Goal: Task Accomplishment & Management: Manage account settings

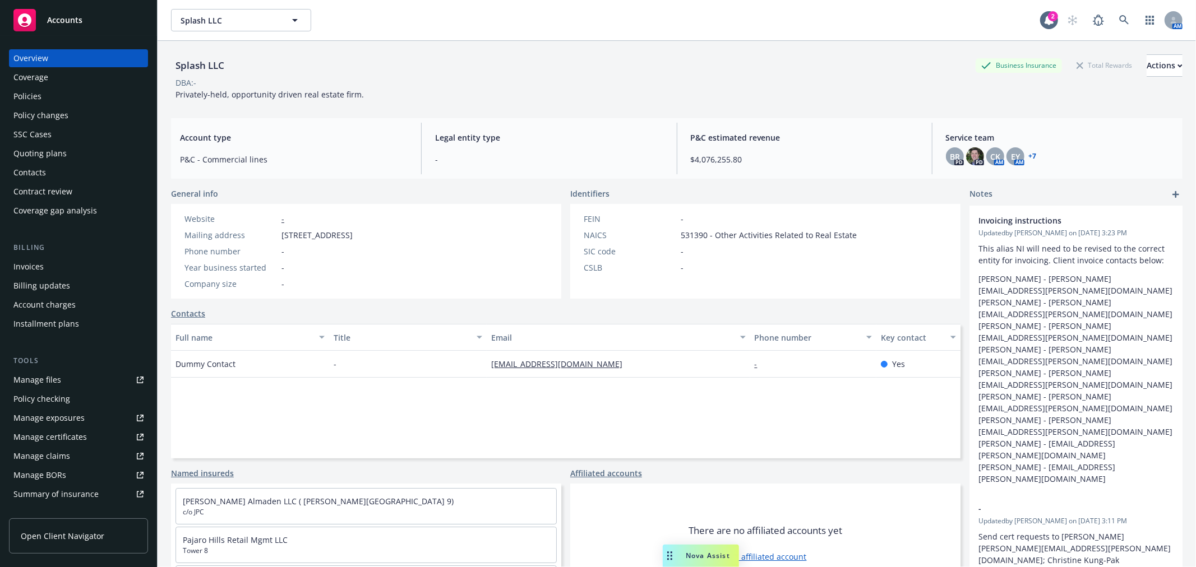
click at [25, 92] on div "Policies" at bounding box center [27, 96] width 28 height 18
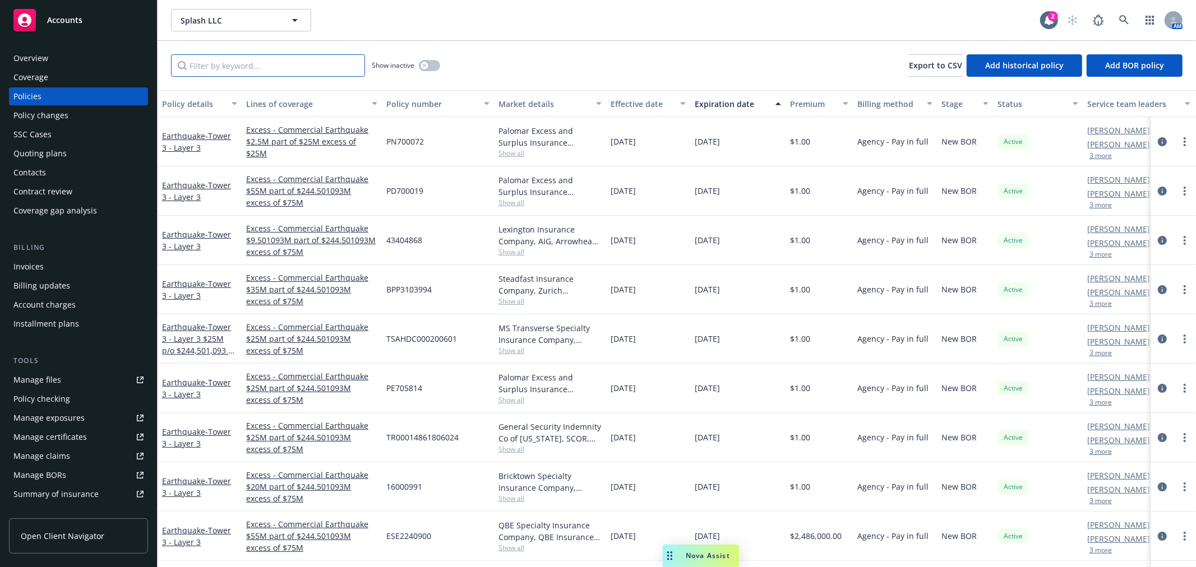
click at [253, 75] on input "Filter by keyword..." at bounding box center [268, 65] width 194 height 22
type input "3224"
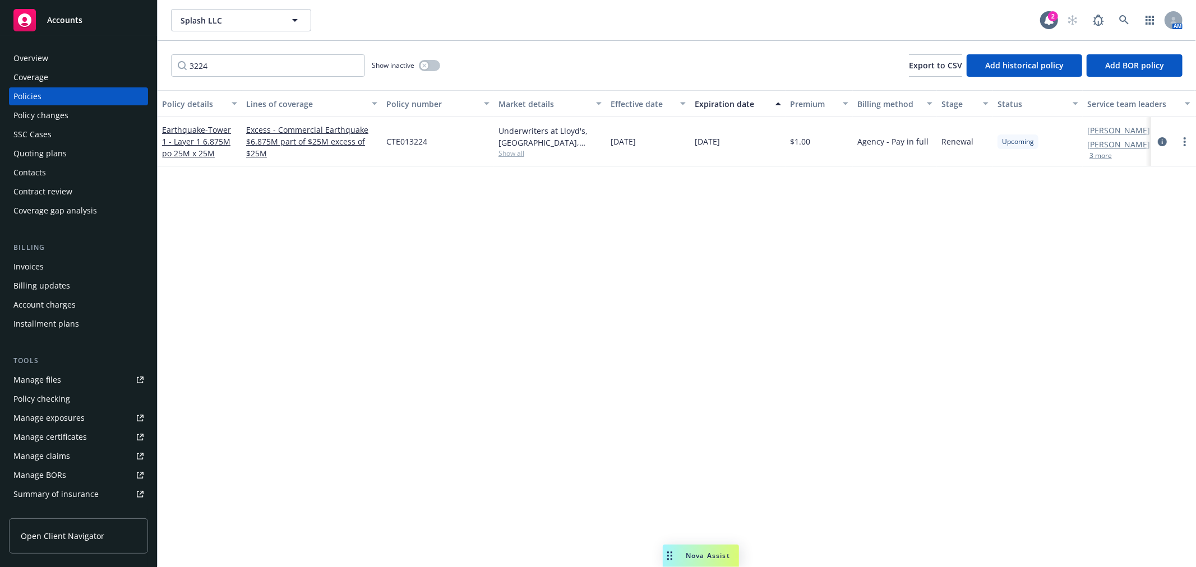
click at [202, 146] on div "Earthquake - Tower 1 - Layer 1 6.875M po 25M x 25M" at bounding box center [199, 141] width 75 height 35
click at [193, 147] on span "- Tower 1 - Layer 1 6.875M po 25M x 25M" at bounding box center [196, 141] width 69 height 34
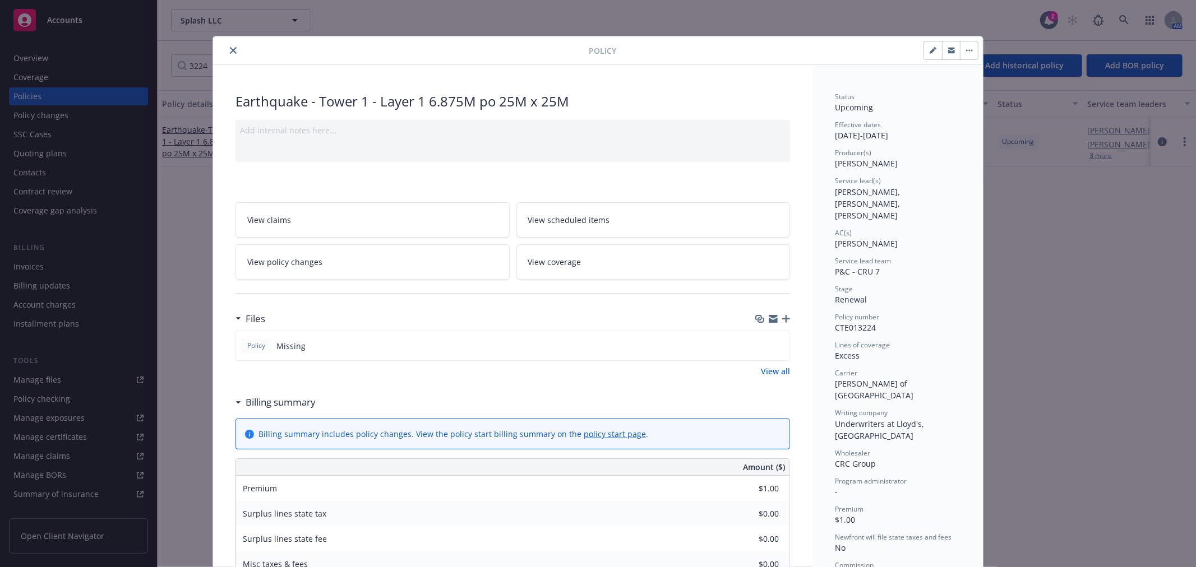
click at [308, 269] on link "View policy changes" at bounding box center [372, 261] width 274 height 35
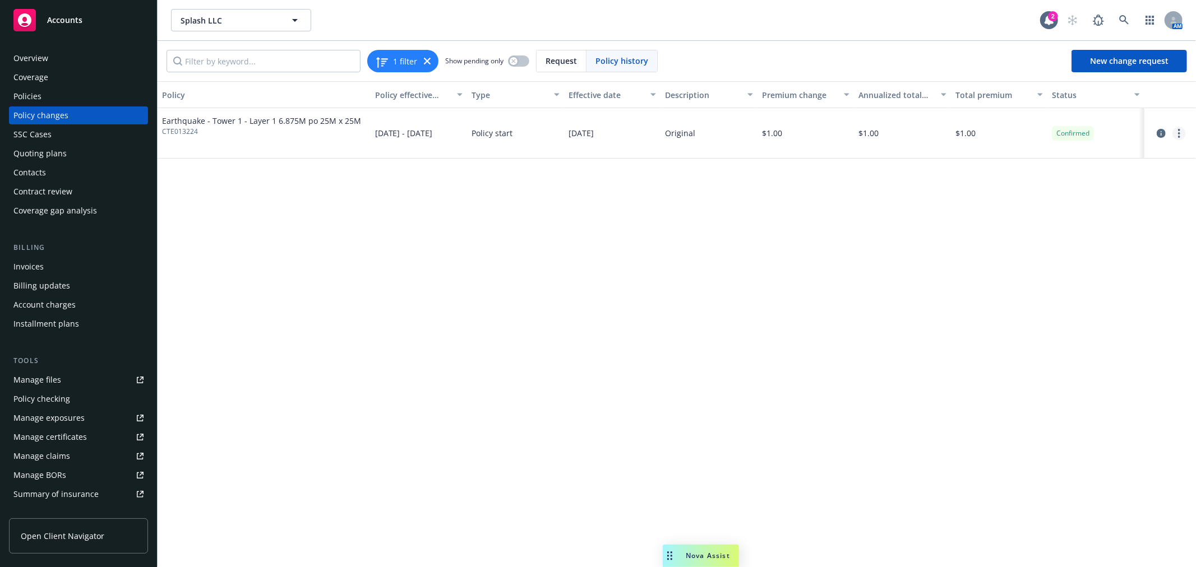
click at [1183, 137] on link "more" at bounding box center [1178, 133] width 13 height 13
click at [1024, 223] on link "Edit billing info" at bounding box center [1089, 223] width 192 height 22
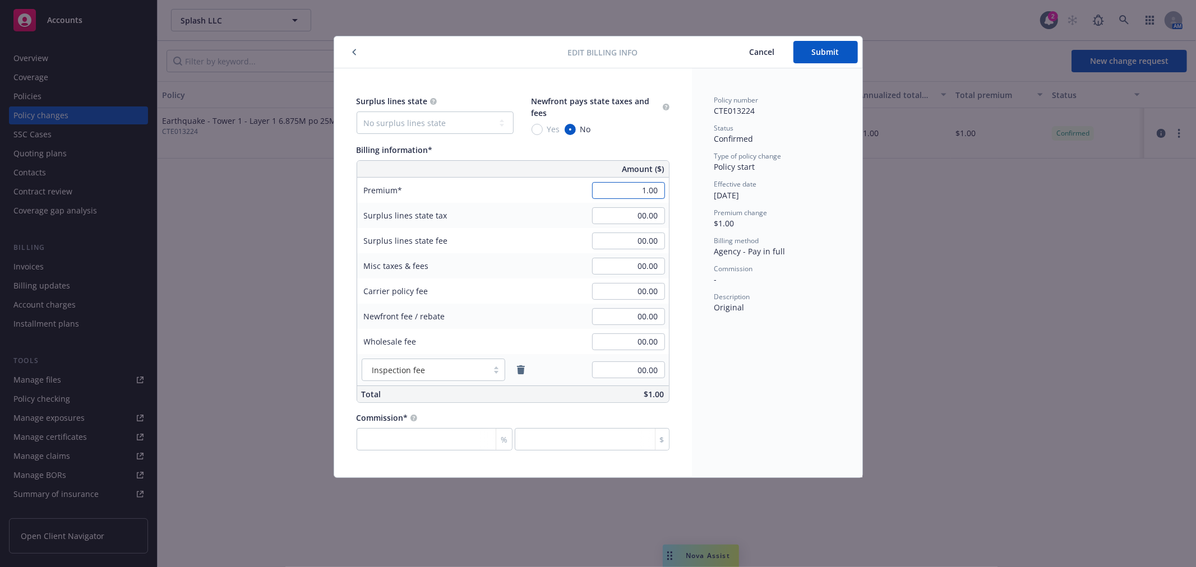
click at [626, 195] on input "1.00" at bounding box center [628, 190] width 73 height 17
paste input "$116,875"
click at [617, 219] on input "00.00" at bounding box center [628, 215] width 73 height 17
click at [598, 192] on input "00.00" at bounding box center [628, 190] width 73 height 17
paste input "116875"
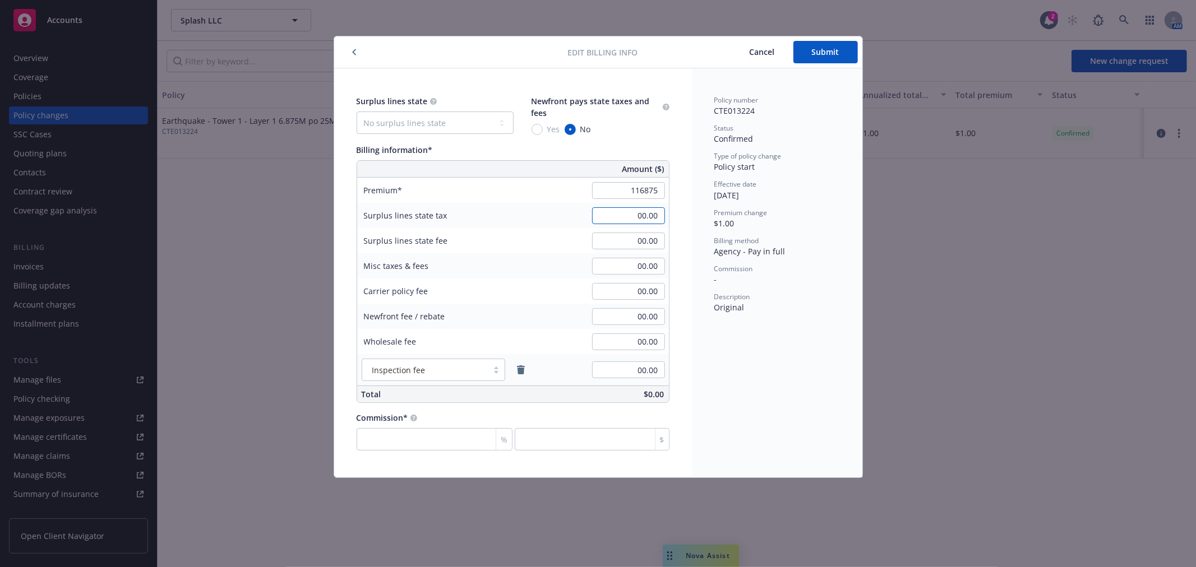
type input "116,875.00"
click at [613, 214] on input "00.00" at bounding box center [628, 215] width 73 height 17
click at [464, 122] on select "No surplus lines state [US_STATE] [US_STATE] [US_STATE] [US_STATE] [US_STATE] […" at bounding box center [434, 123] width 157 height 22
select select "CA"
click at [356, 112] on select "No surplus lines state [US_STATE] [US_STATE] [US_STATE] [US_STATE] [US_STATE] […" at bounding box center [434, 123] width 157 height 22
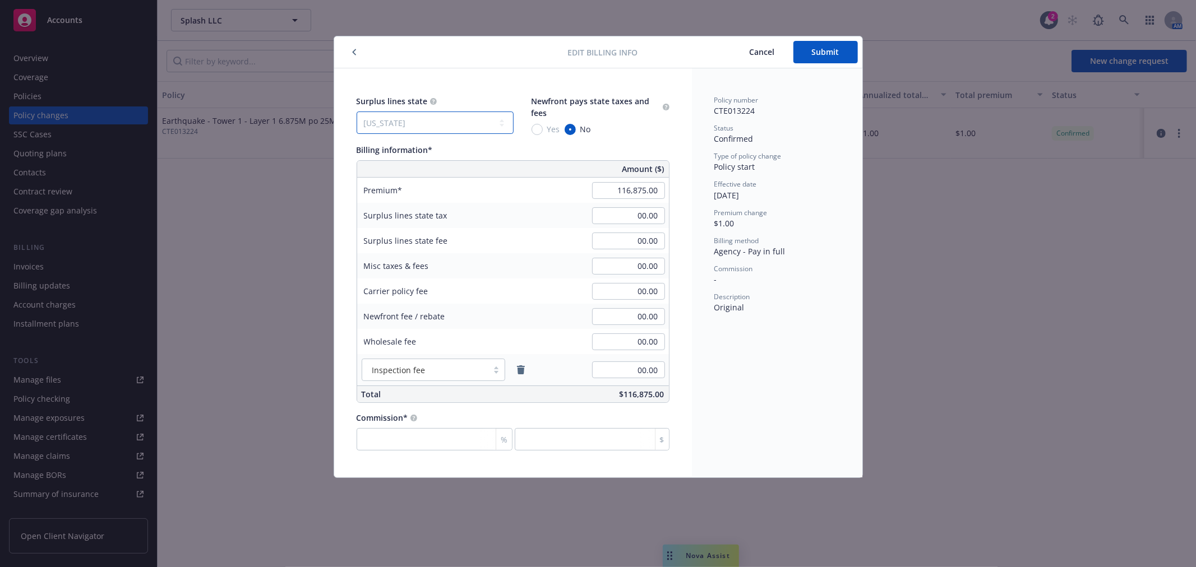
type input "3,506.25"
type input "210.38"
click at [543, 265] on input "checkbox" at bounding box center [540, 266] width 11 height 11
checkbox input "true"
click at [625, 266] on input "00.00" at bounding box center [628, 266] width 73 height 17
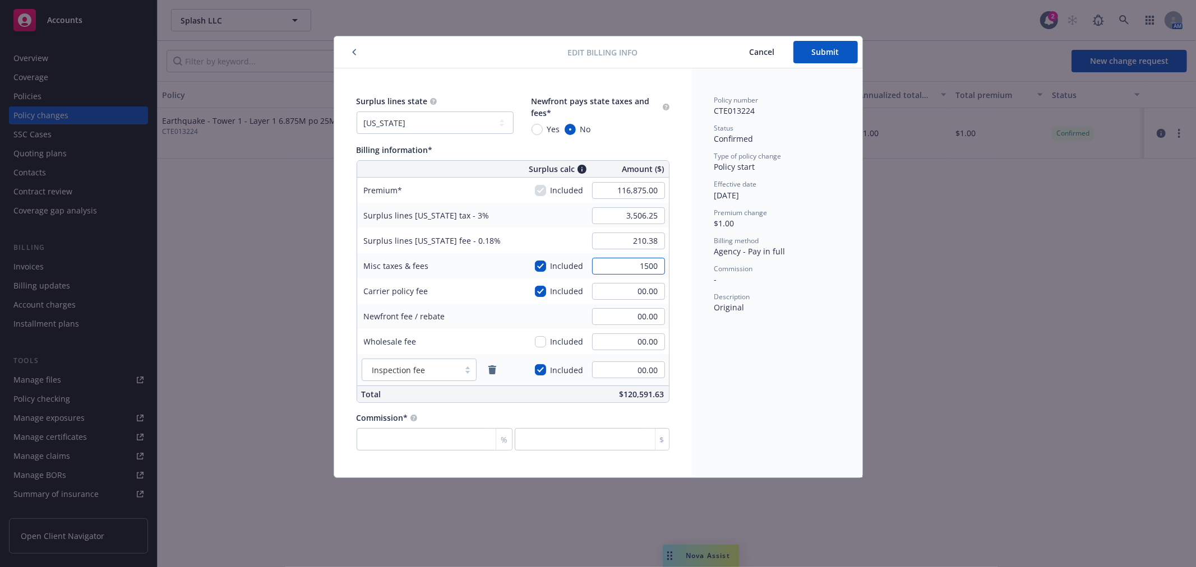
type input "1500"
type input "3,551.25"
type input "213.08"
type input "1,500.00"
click at [623, 286] on input "00.00" at bounding box center [628, 291] width 73 height 17
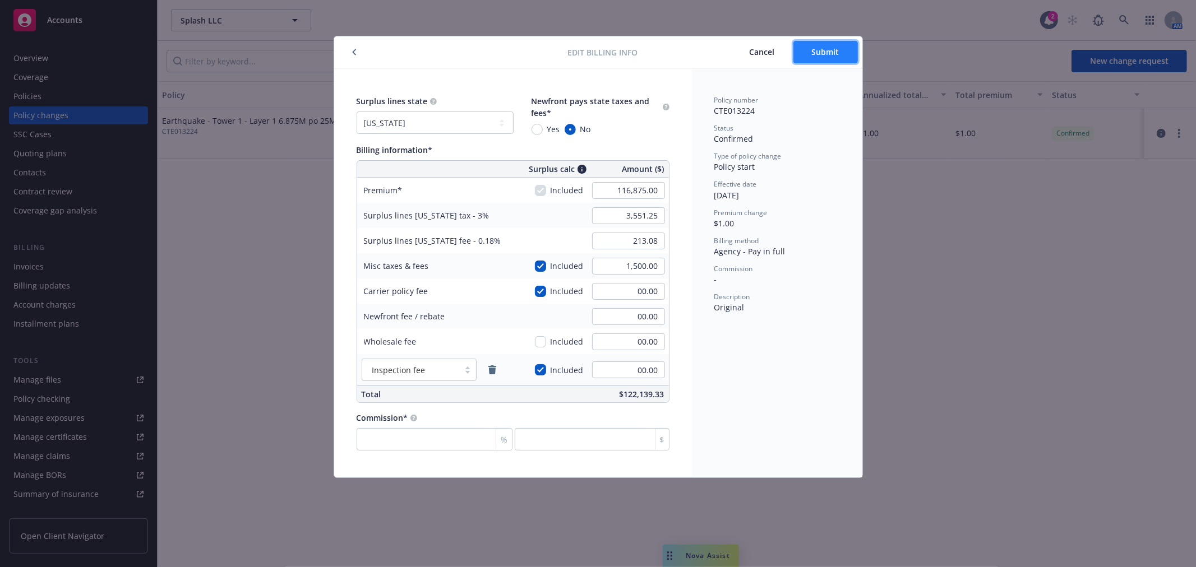
click at [828, 52] on span "Submit" at bounding box center [825, 52] width 27 height 11
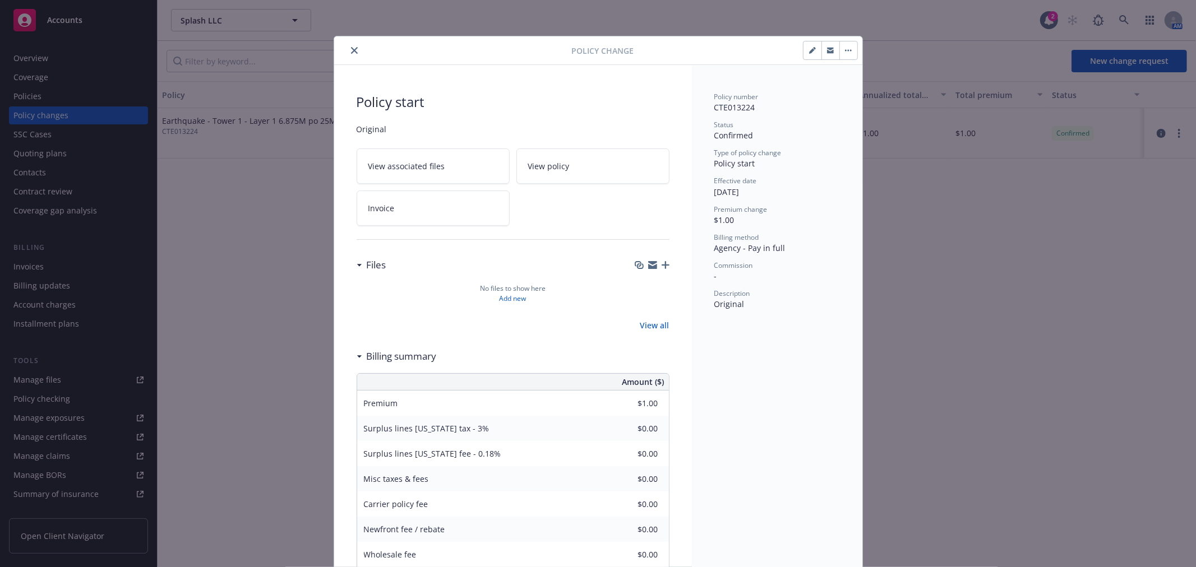
type input "$116,875.00"
type input "$3,551.25"
type input "$213.08"
type input "$1,500.00"
click at [351, 51] on icon "close" at bounding box center [354, 50] width 7 height 7
